Goal: Task Accomplishment & Management: Complete application form

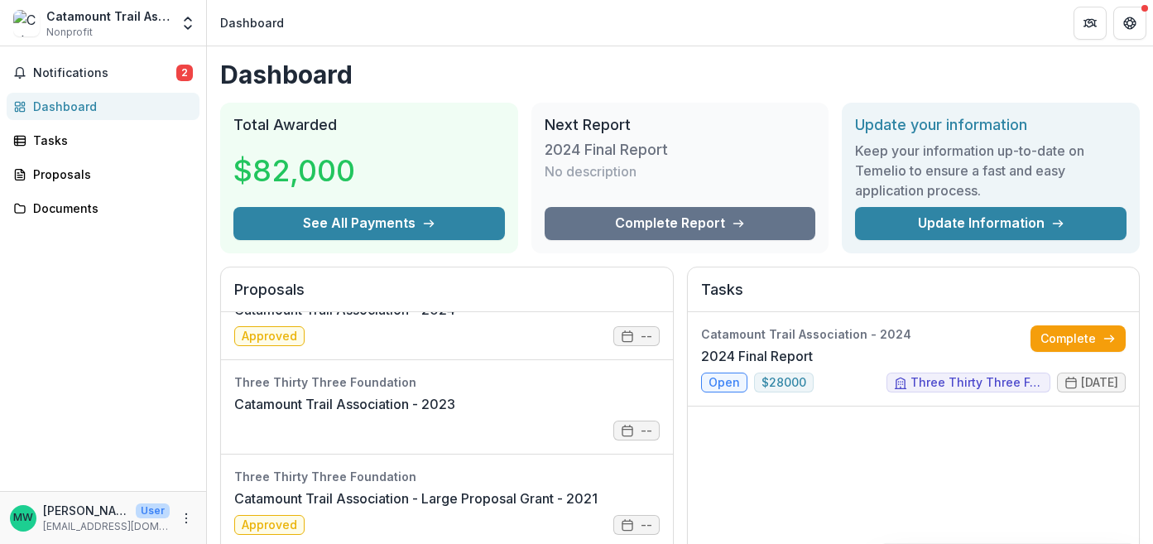
click at [653, 131] on h2 "Next Report" at bounding box center [681, 125] width 272 height 18
click at [725, 366] on link "2024 Final Report" at bounding box center [757, 356] width 112 height 20
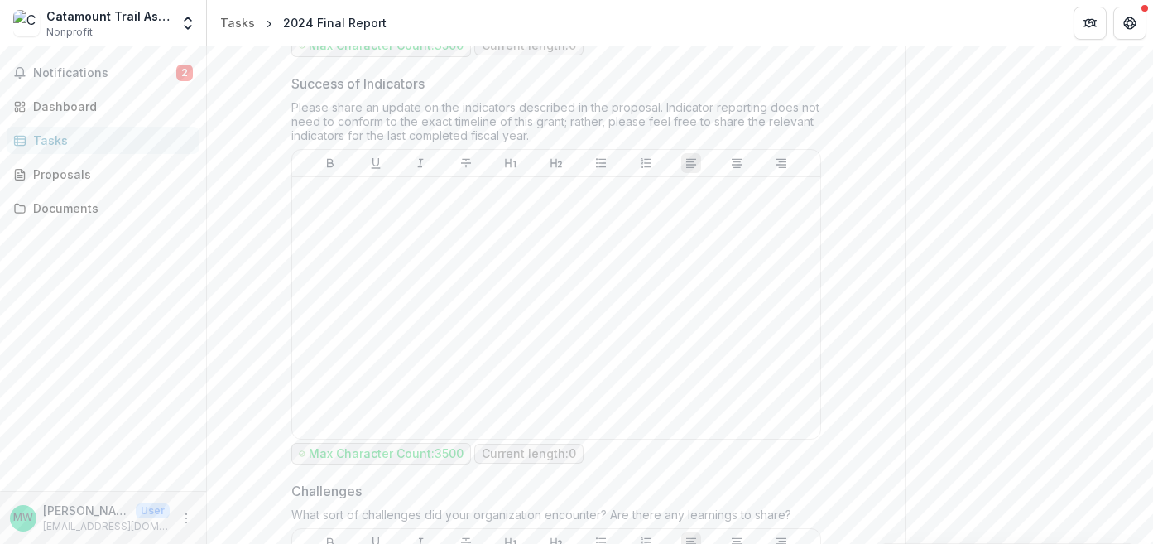
scroll to position [670, 0]
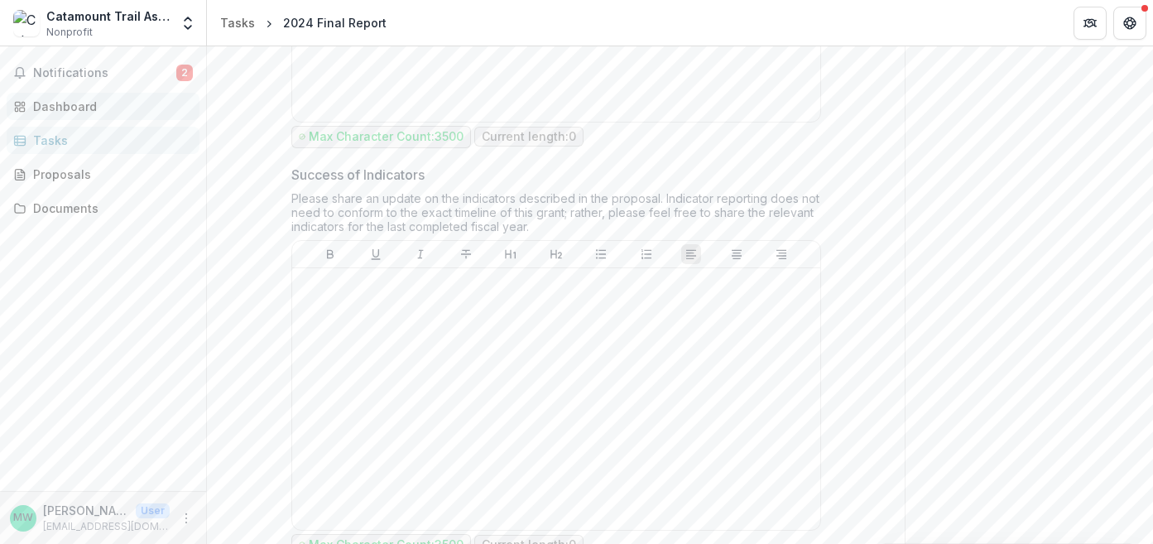
click at [63, 104] on div "Dashboard" at bounding box center [109, 106] width 153 height 17
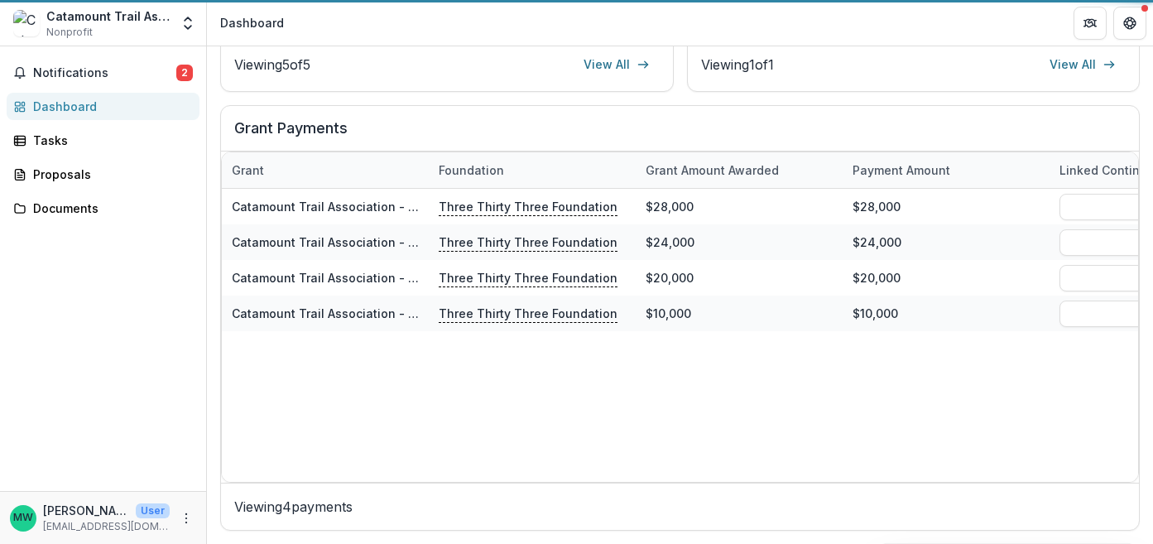
scroll to position [606, 0]
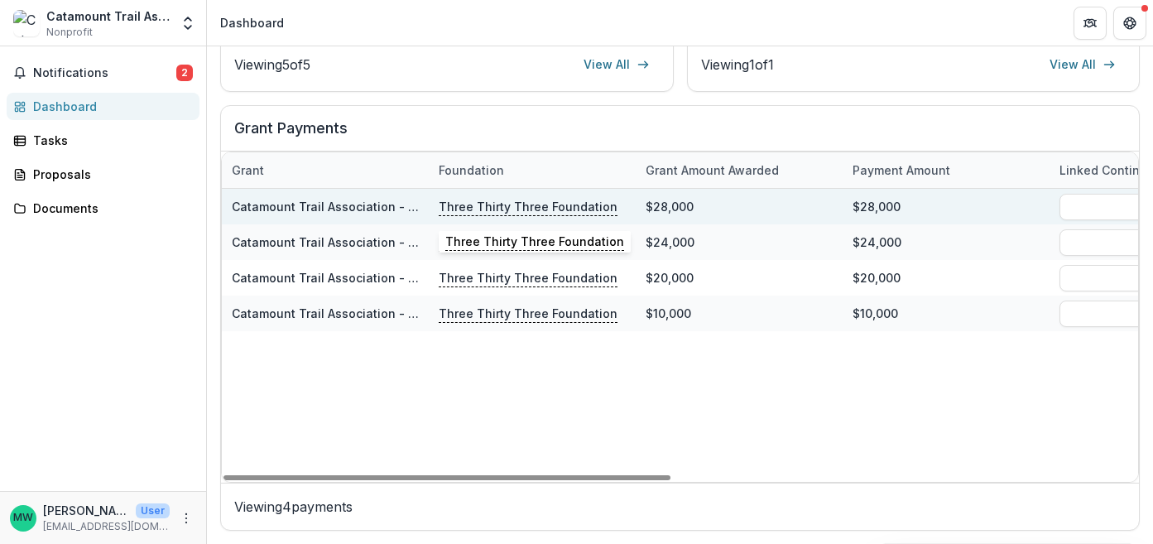
click at [521, 202] on p "Three Thirty Three Foundation" at bounding box center [528, 206] width 179 height 18
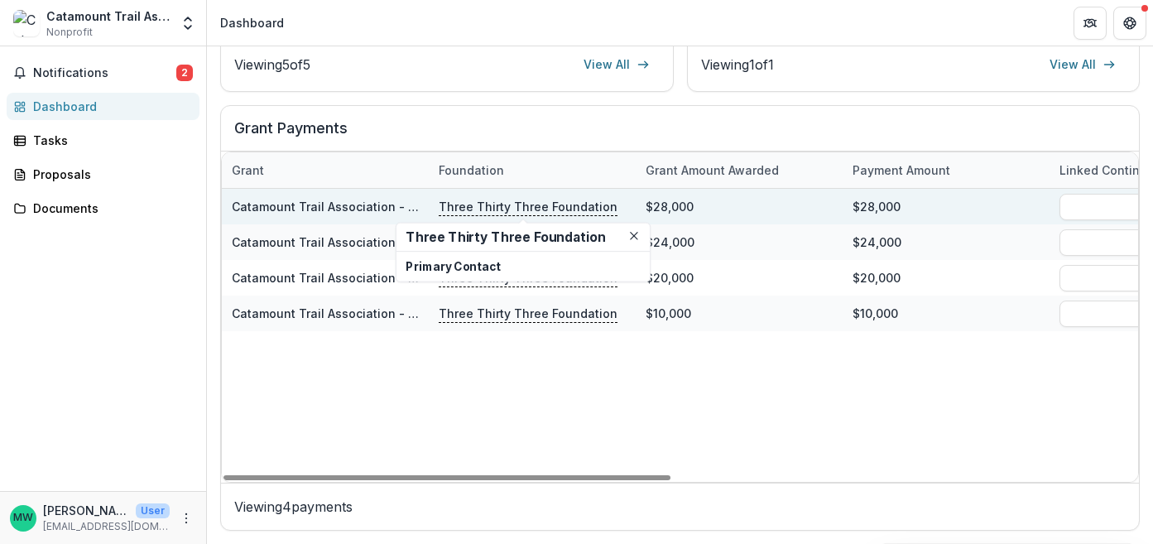
click at [368, 205] on link "Catamount Trail Association - 2024" at bounding box center [335, 207] width 207 height 14
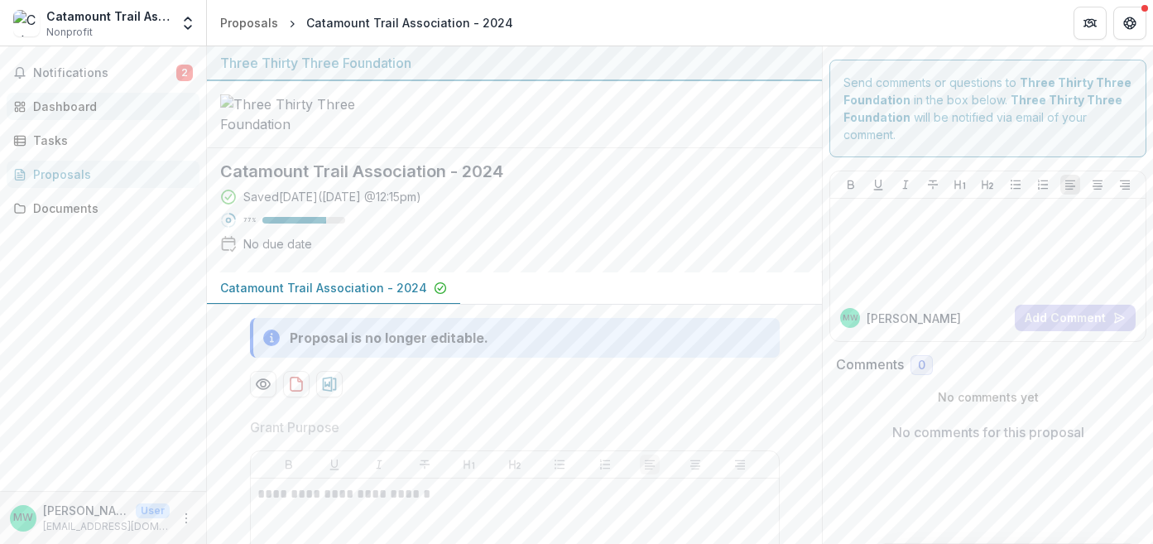
click at [74, 101] on div "Dashboard" at bounding box center [109, 106] width 153 height 17
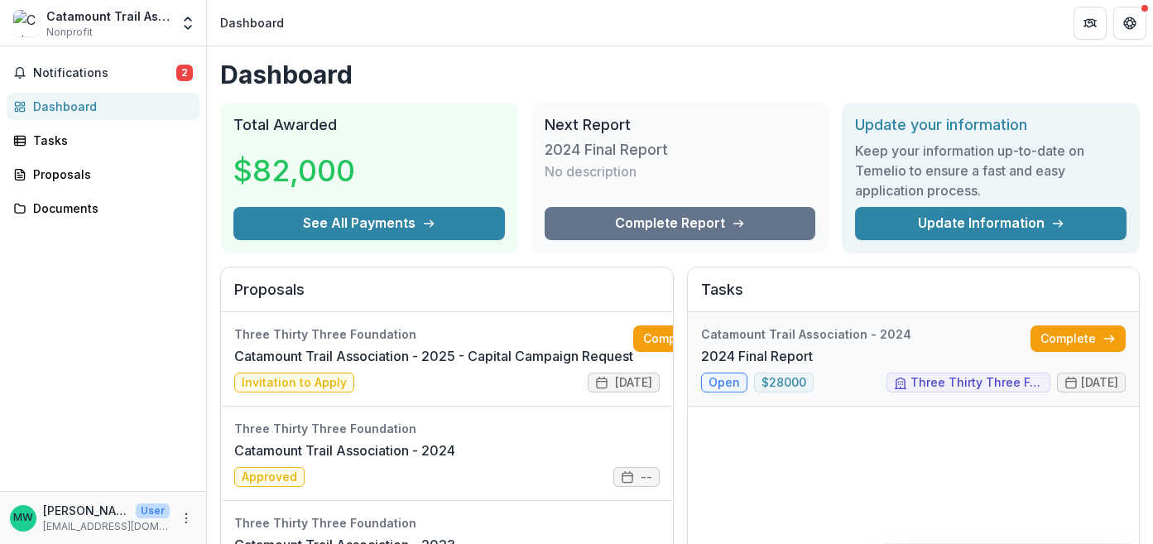
click at [735, 366] on link "2024 Final Report" at bounding box center [757, 356] width 112 height 20
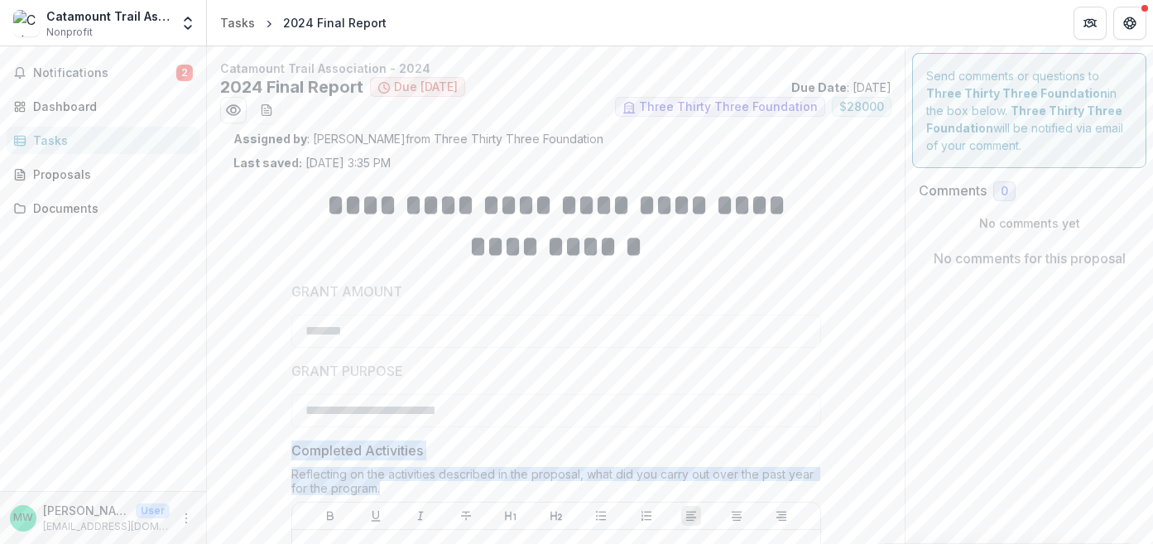
drag, startPoint x: 383, startPoint y: 488, endPoint x: 283, endPoint y: 450, distance: 106.9
copy div "Completed Activities Reflecting on the activities described in the proposal, wh…"
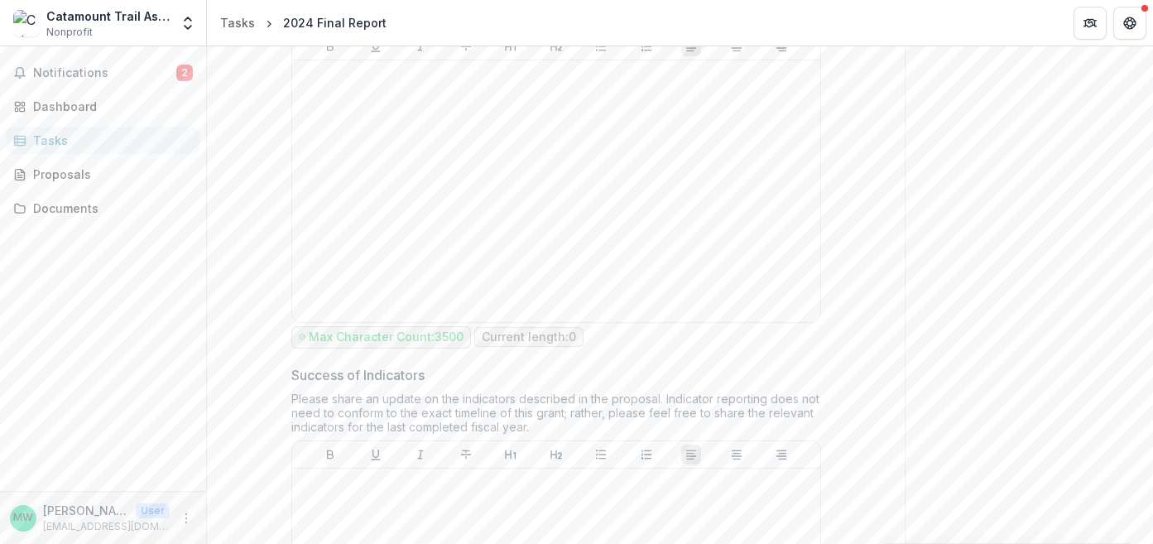
scroll to position [492, 0]
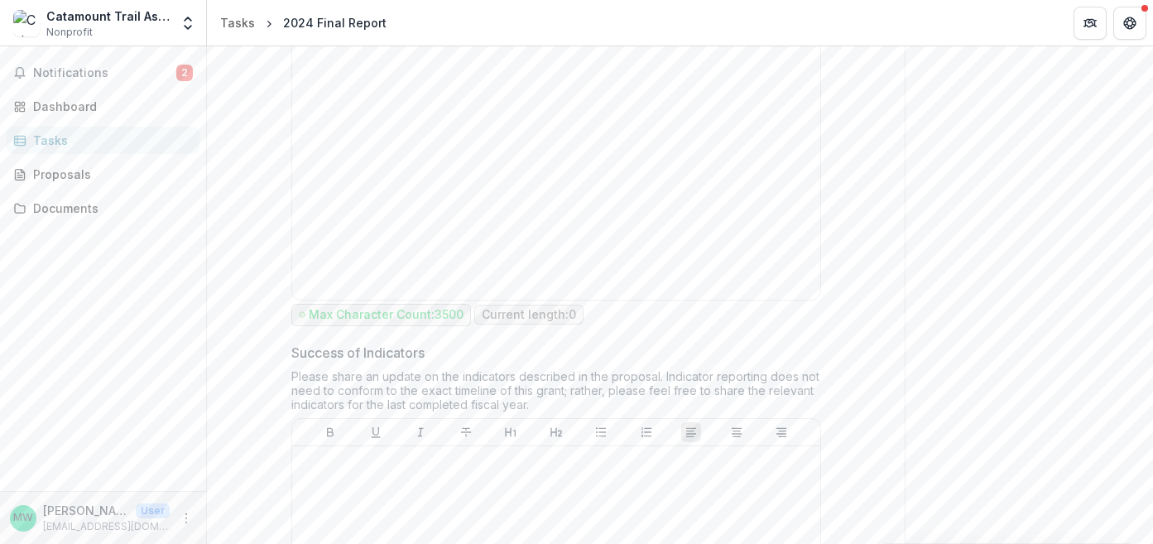
drag, startPoint x: 548, startPoint y: 403, endPoint x: 258, endPoint y: 354, distance: 294.0
click at [258, 354] on div "**********" at bounding box center [556, 412] width 645 height 1464
copy div "Success of Indicators Please share an update on the indicators described in the…"
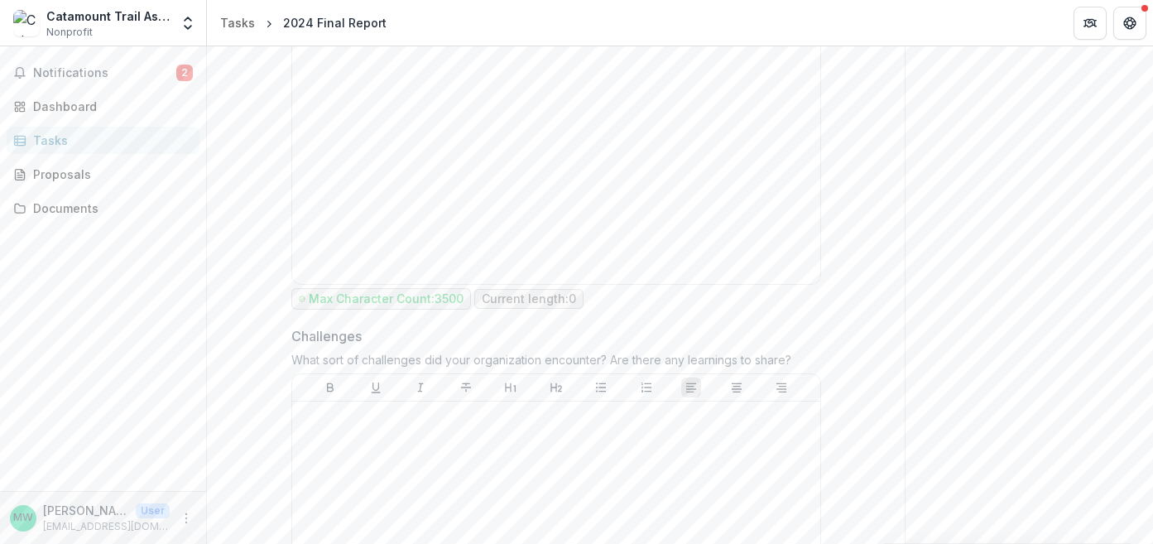
scroll to position [1152, 0]
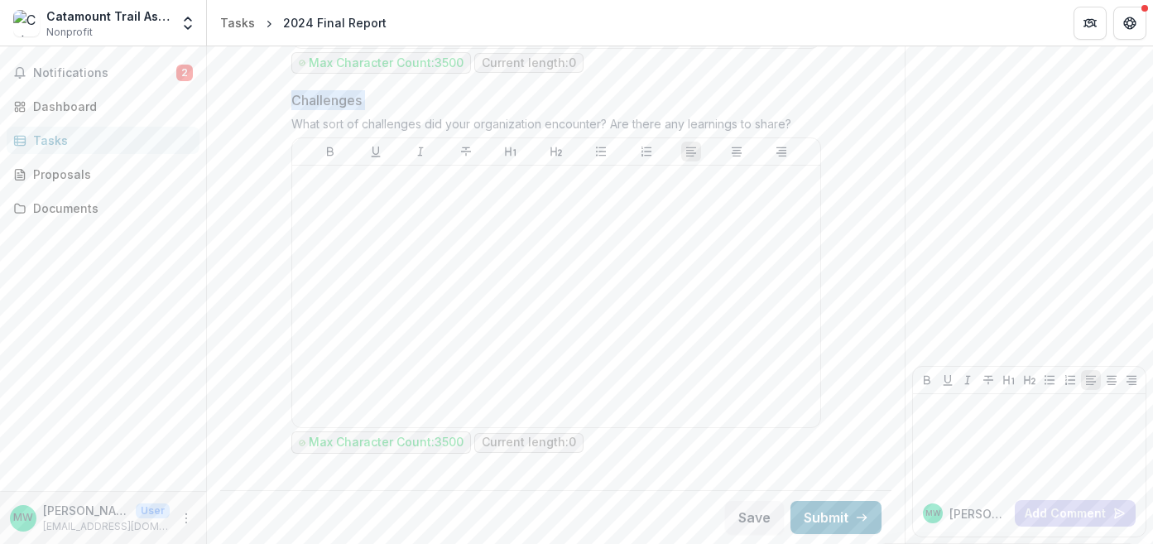
drag, startPoint x: 821, startPoint y: 113, endPoint x: 561, endPoint y: 70, distance: 264.4
click at [314, 112] on div "Challenges What sort of challenges did your organization encounter? Are there a…" at bounding box center [556, 273] width 530 height 367
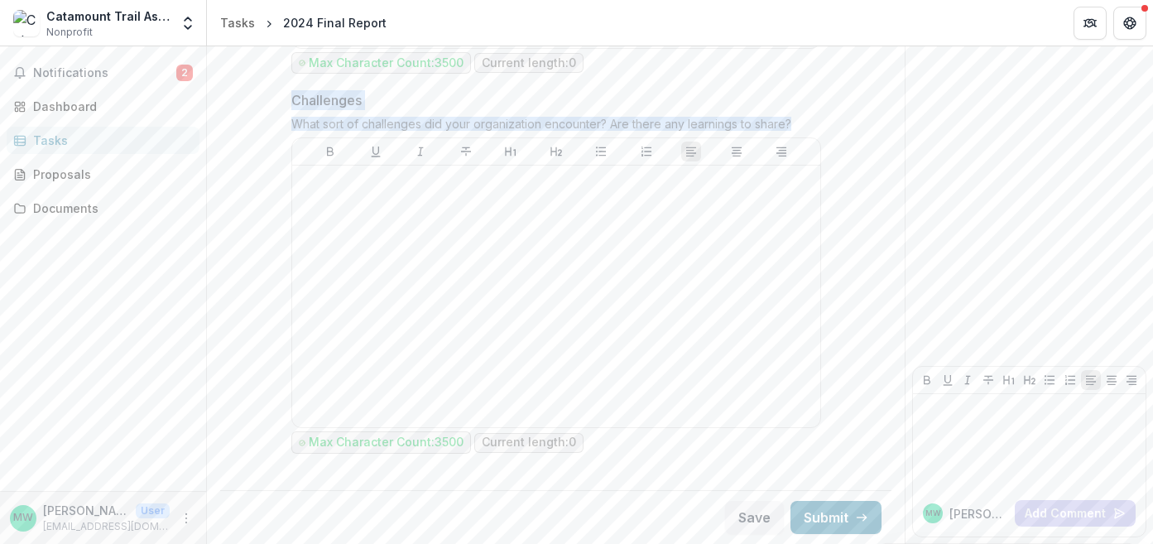
drag, startPoint x: 291, startPoint y: 100, endPoint x: 807, endPoint y: 138, distance: 517.3
click at [807, 138] on div "Challenges What sort of challenges did your organization encounter? Are there a…" at bounding box center [556, 273] width 530 height 367
copy div "Challenges What sort of challenges did your organization encounter? Are there a…"
click at [85, 104] on div "Dashboard" at bounding box center [109, 106] width 153 height 17
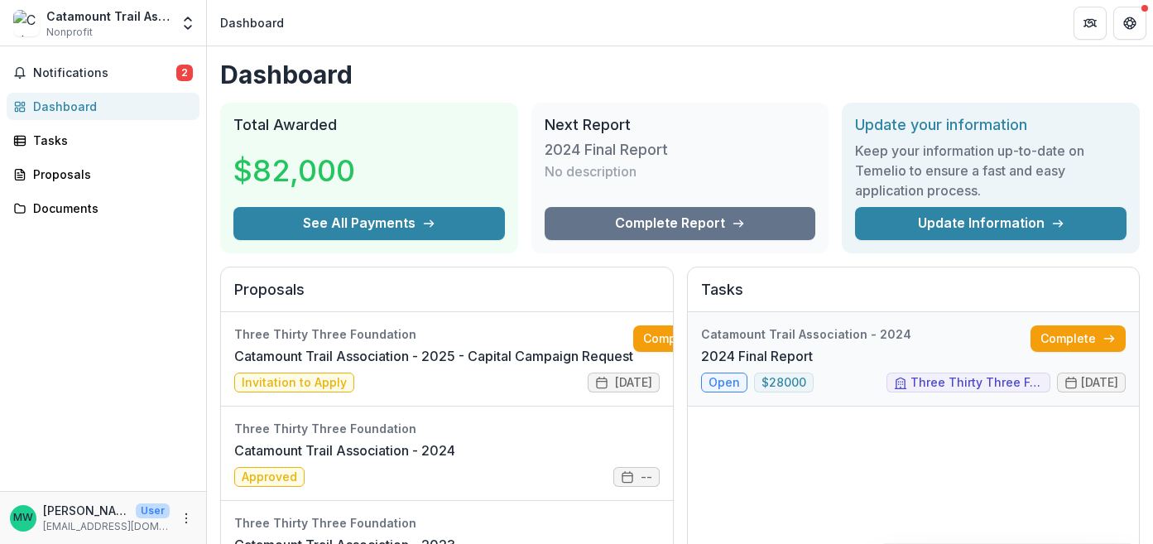
click at [722, 366] on link "2024 Final Report" at bounding box center [757, 356] width 112 height 20
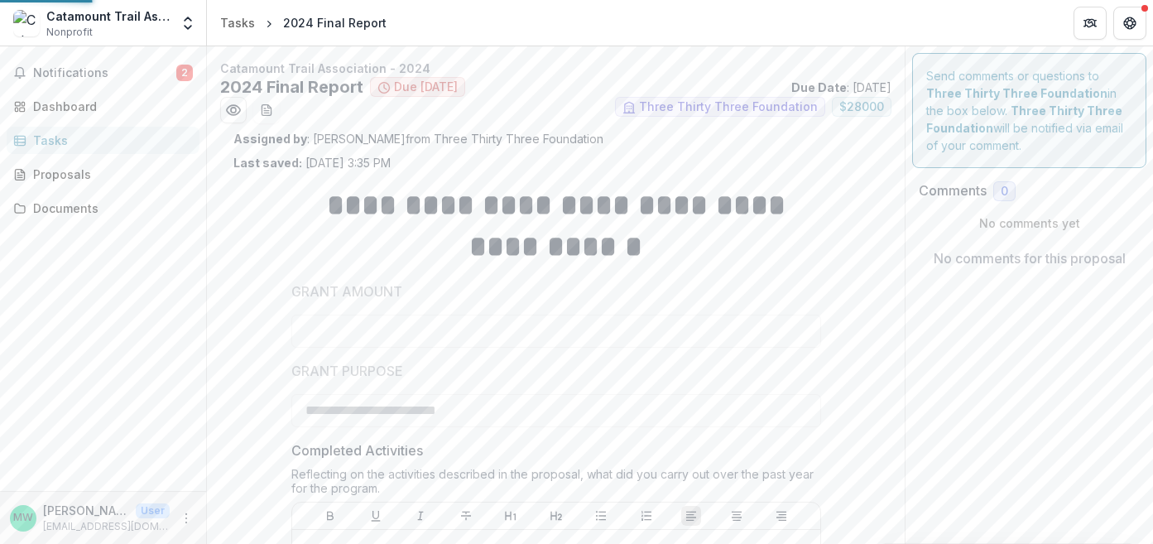
type input "*******"
click at [79, 71] on span "Notifications" at bounding box center [104, 73] width 143 height 14
click at [71, 101] on div "Dashboard" at bounding box center [109, 106] width 153 height 17
